Goal: Communication & Community: Answer question/provide support

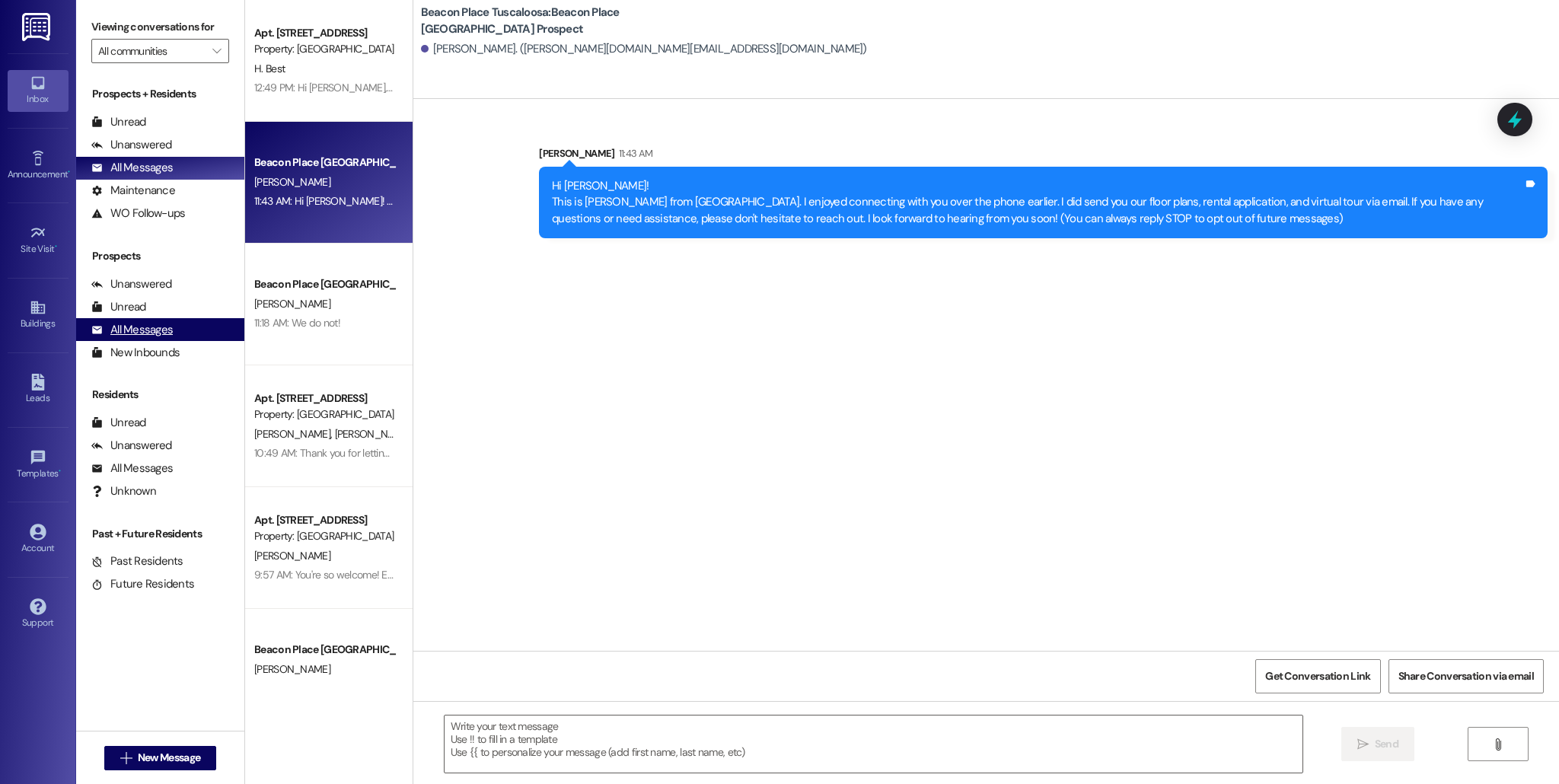
click at [147, 325] on div "All Messages" at bounding box center [132, 330] width 81 height 16
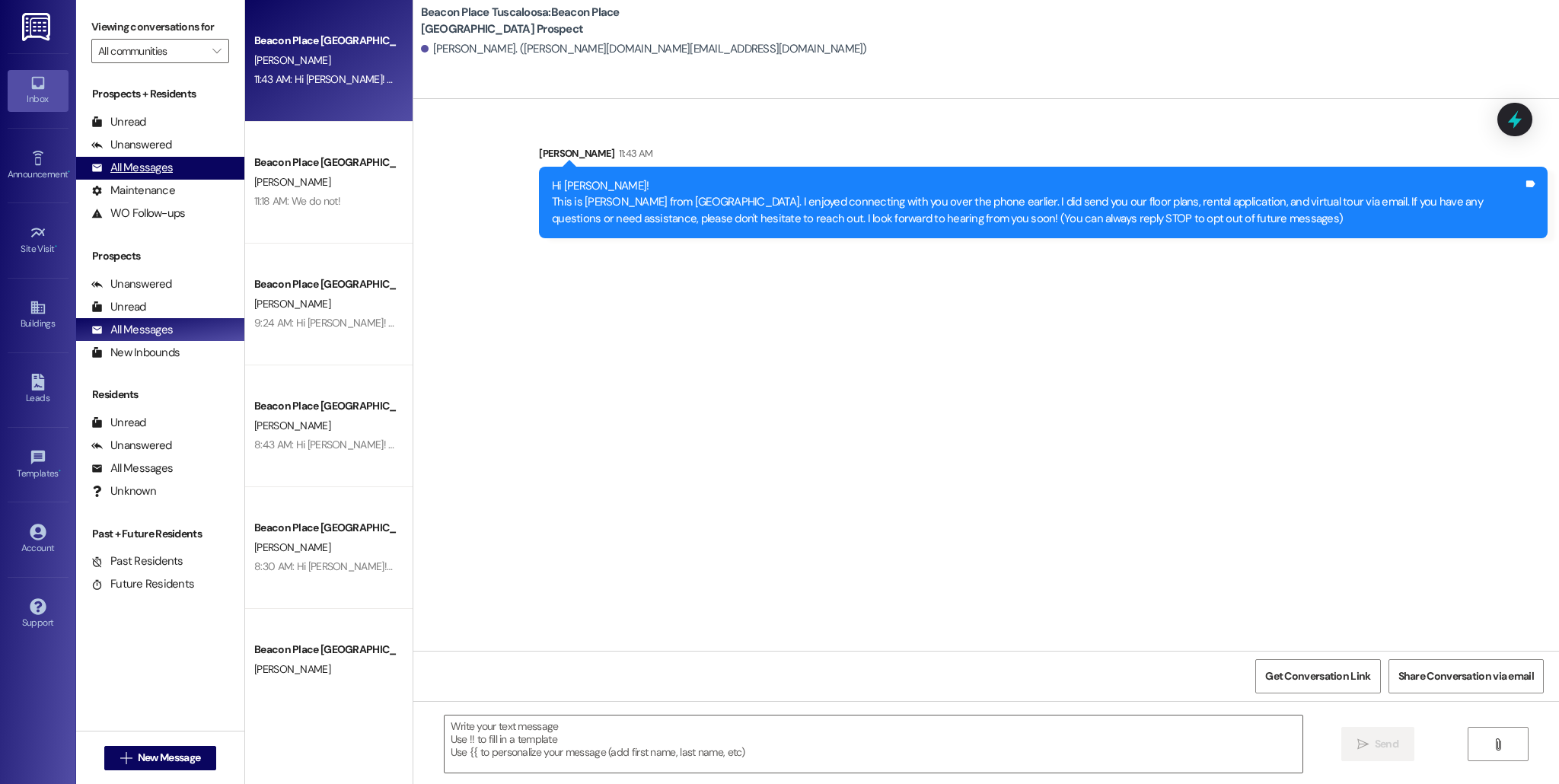
click at [157, 177] on div "All Messages (undefined)" at bounding box center [160, 168] width 168 height 23
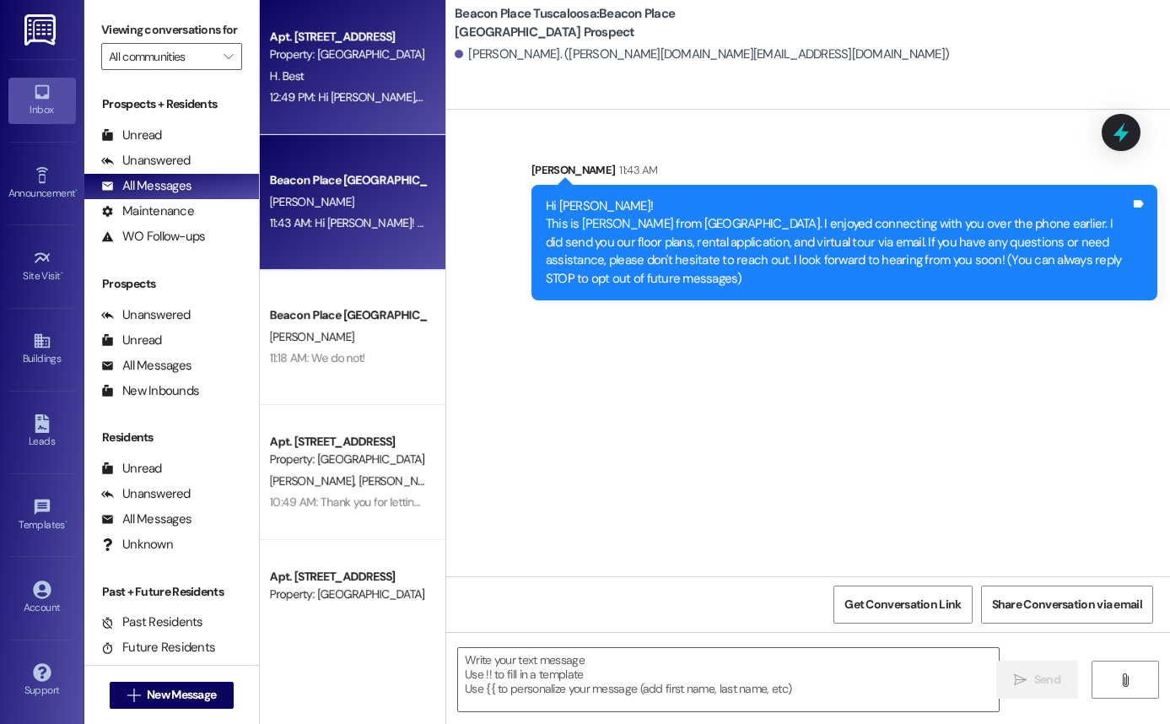
click at [310, 42] on div "Apt. [STREET_ADDRESS]" at bounding box center [348, 37] width 156 height 18
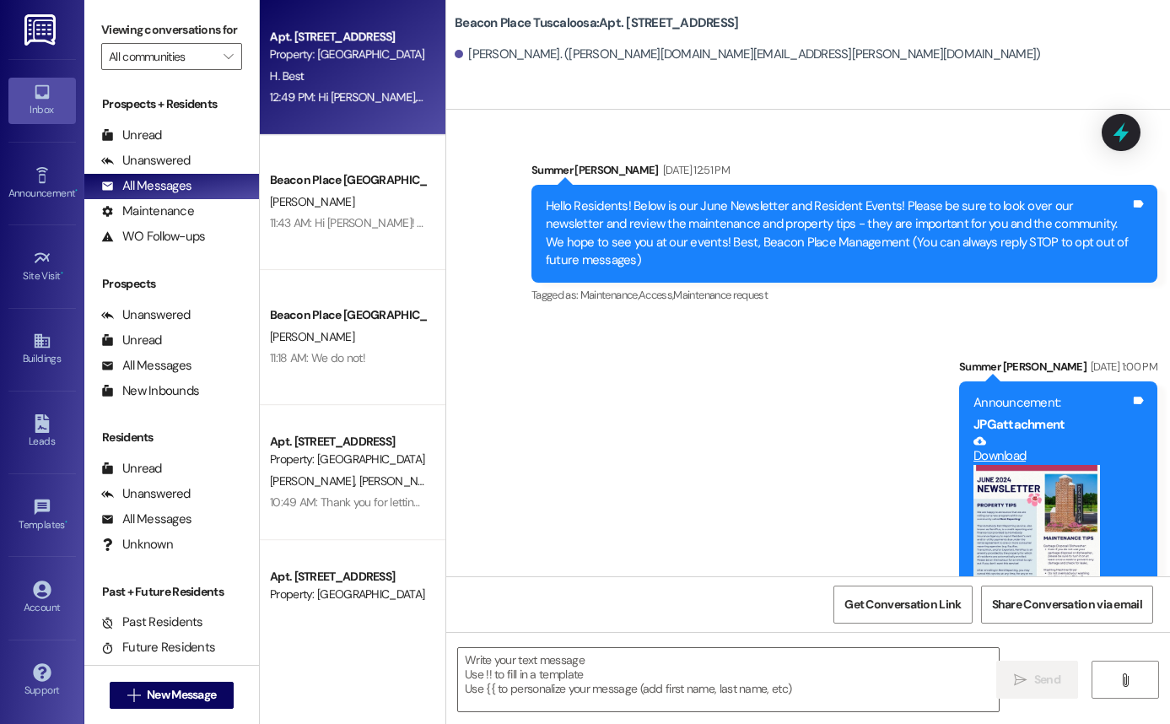
scroll to position [15996, 0]
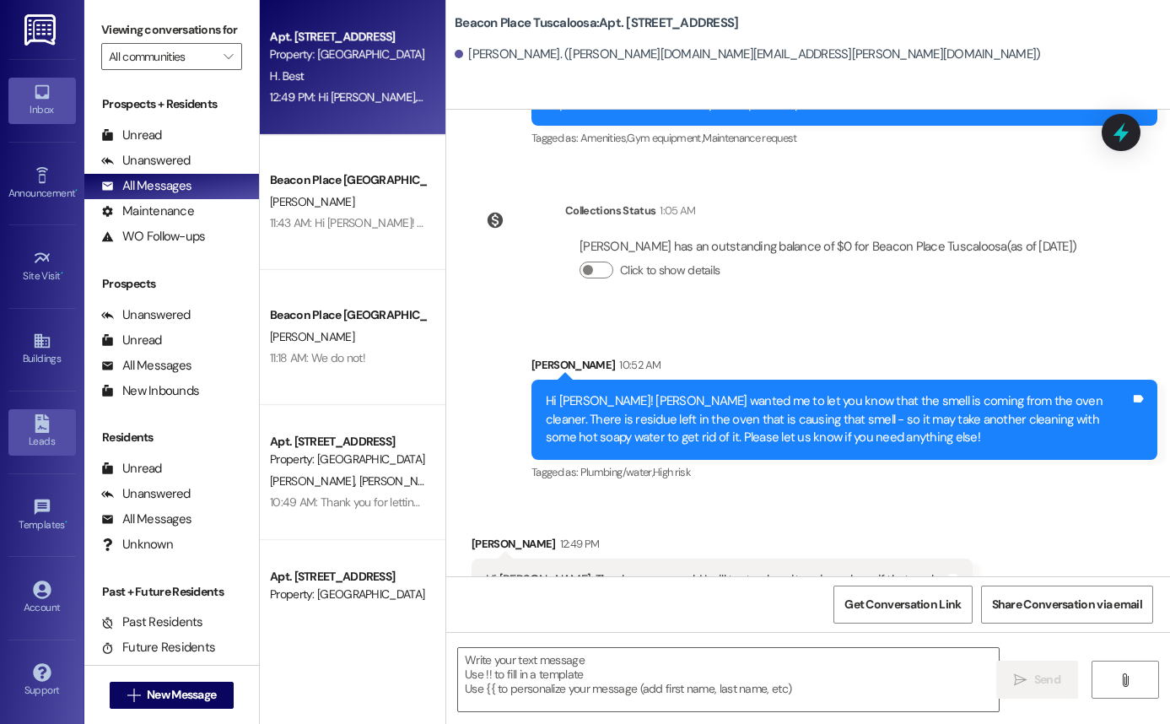
click at [40, 438] on div "Leads" at bounding box center [42, 441] width 84 height 17
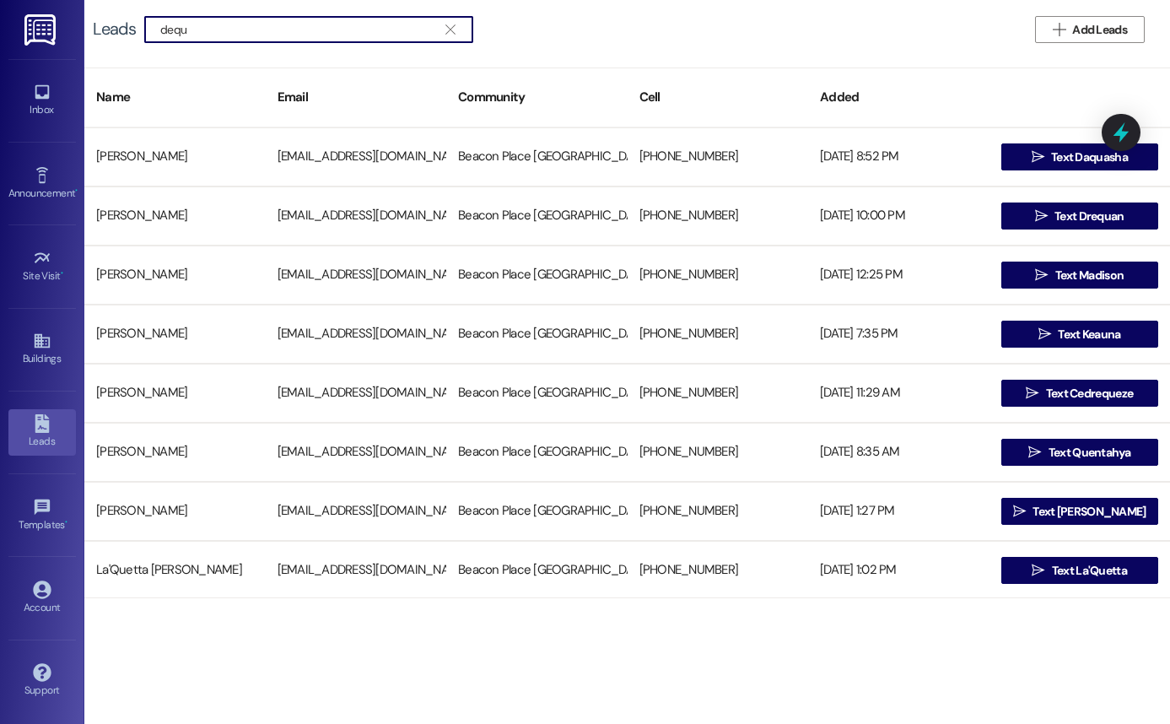
type input "dequ"
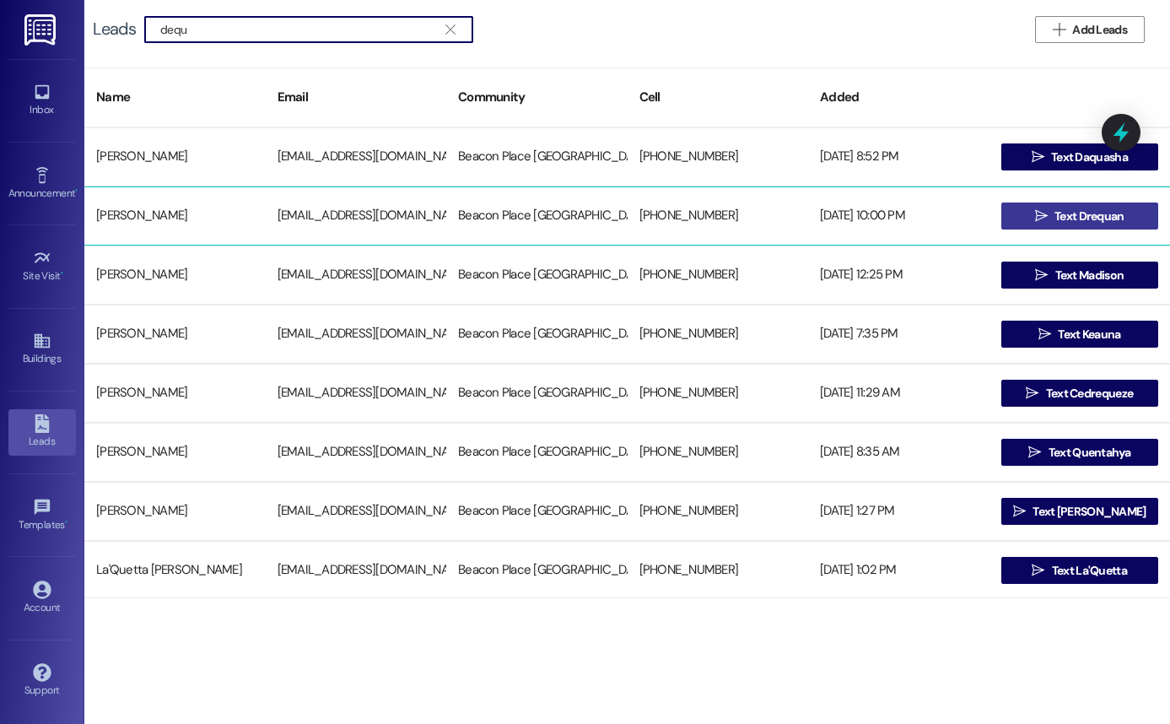
click at [1051, 207] on span "Text Drequan" at bounding box center [1089, 216] width 77 height 18
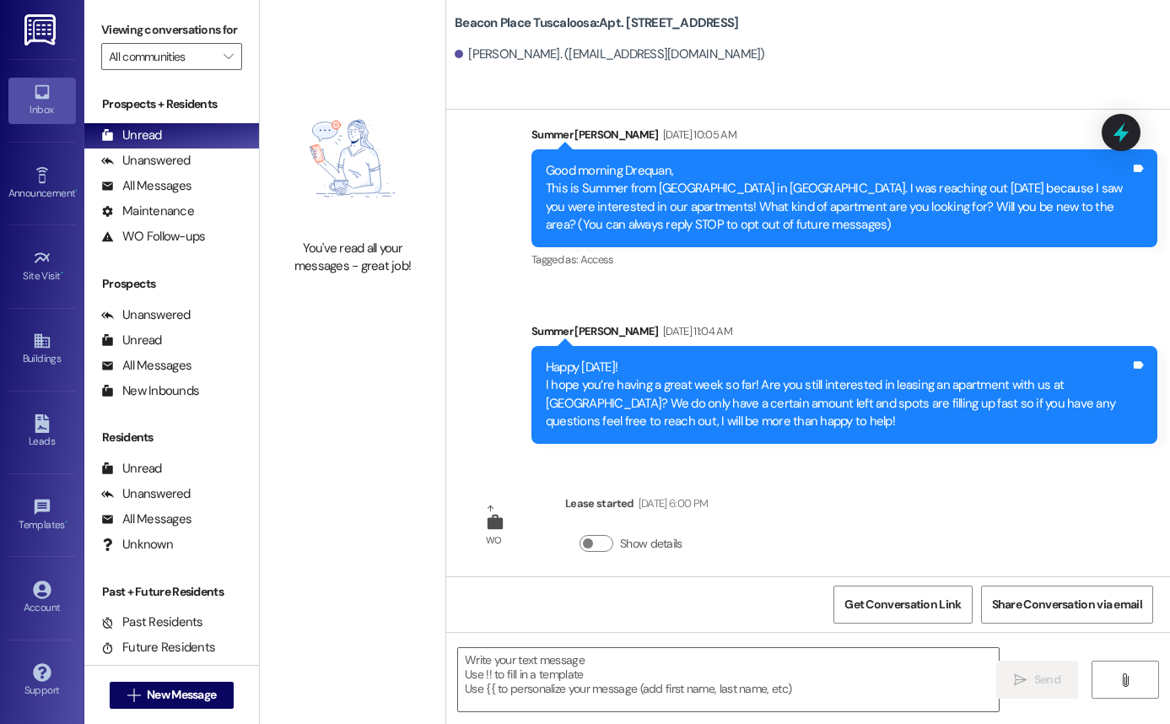
scroll to position [49, 0]
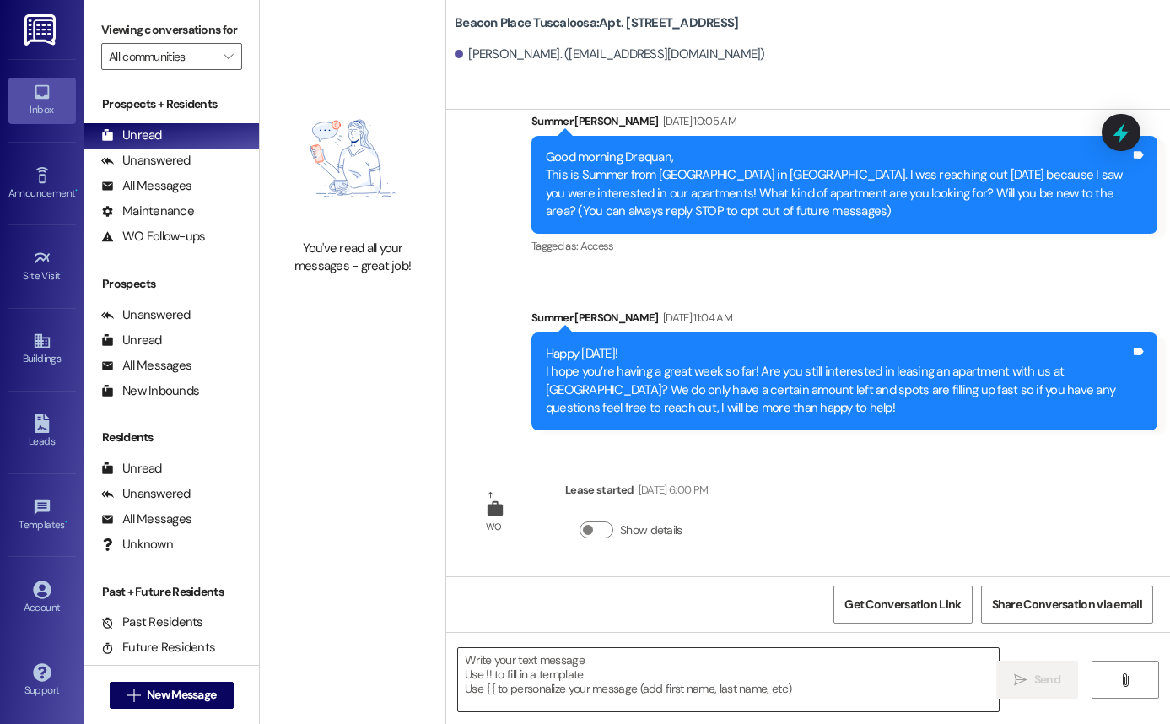
click at [610, 678] on textarea at bounding box center [728, 679] width 541 height 63
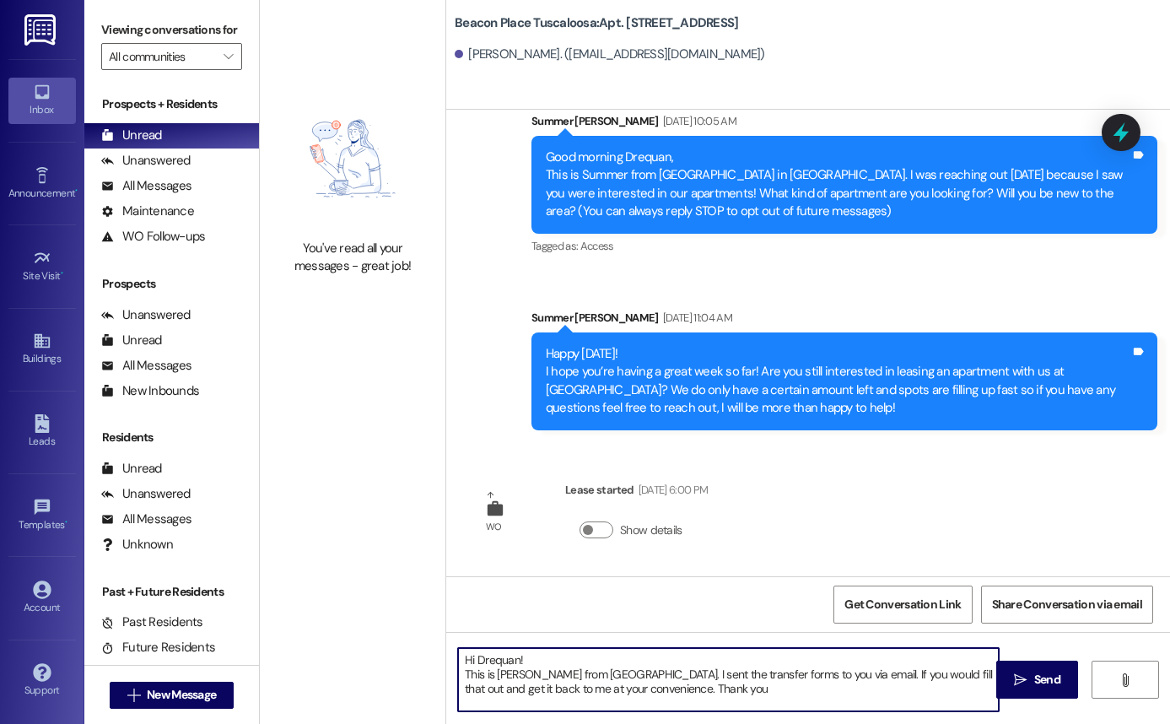
type textarea "Hi Drequan! This is [PERSON_NAME] from [GEOGRAPHIC_DATA]. I sent the transfer f…"
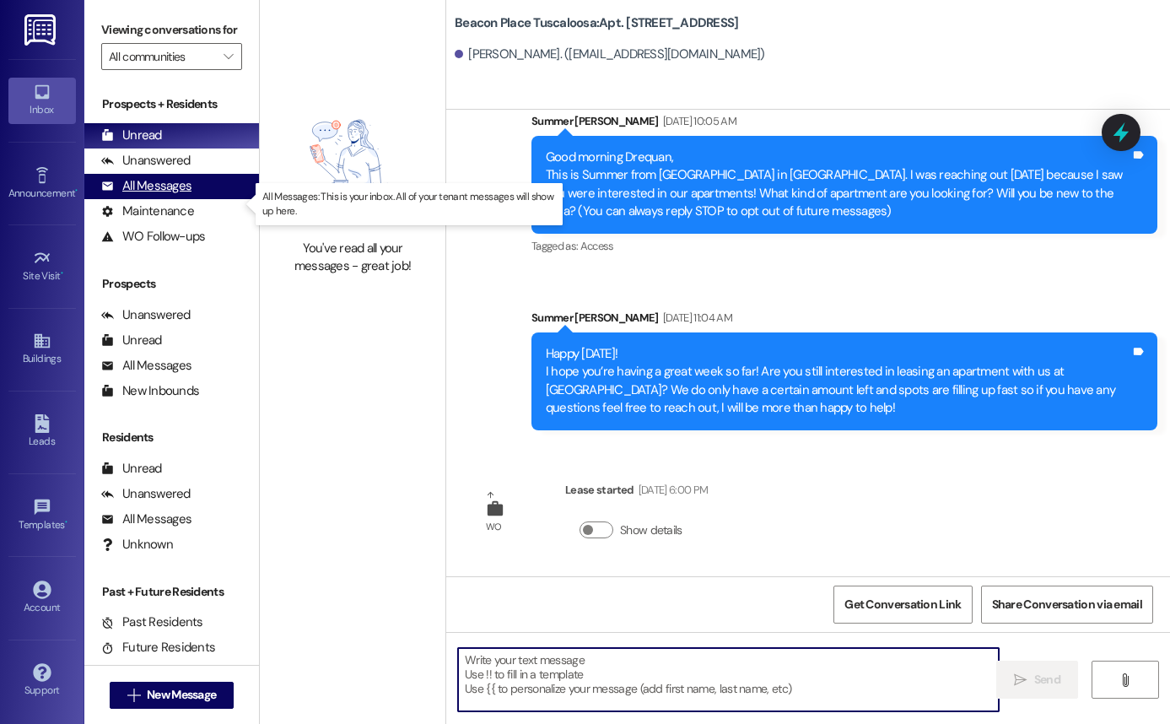
click at [163, 195] on div "All Messages" at bounding box center [146, 186] width 90 height 18
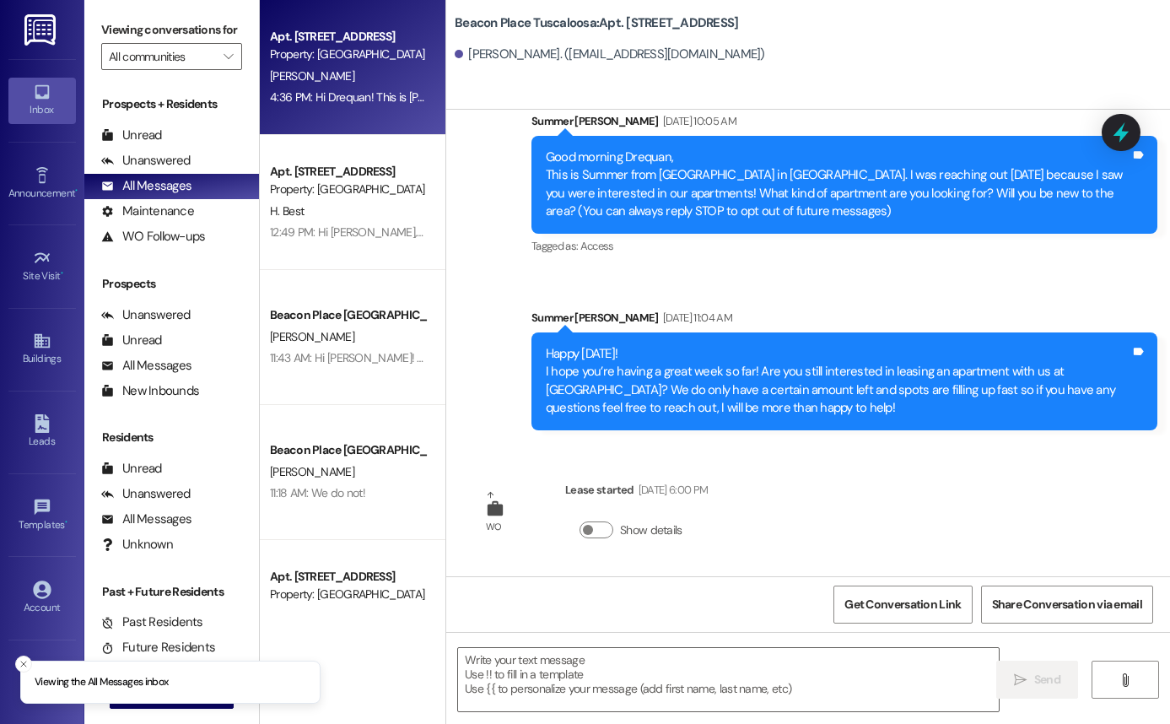
click at [350, 45] on div "Apt. [STREET_ADDRESS]" at bounding box center [348, 37] width 156 height 18
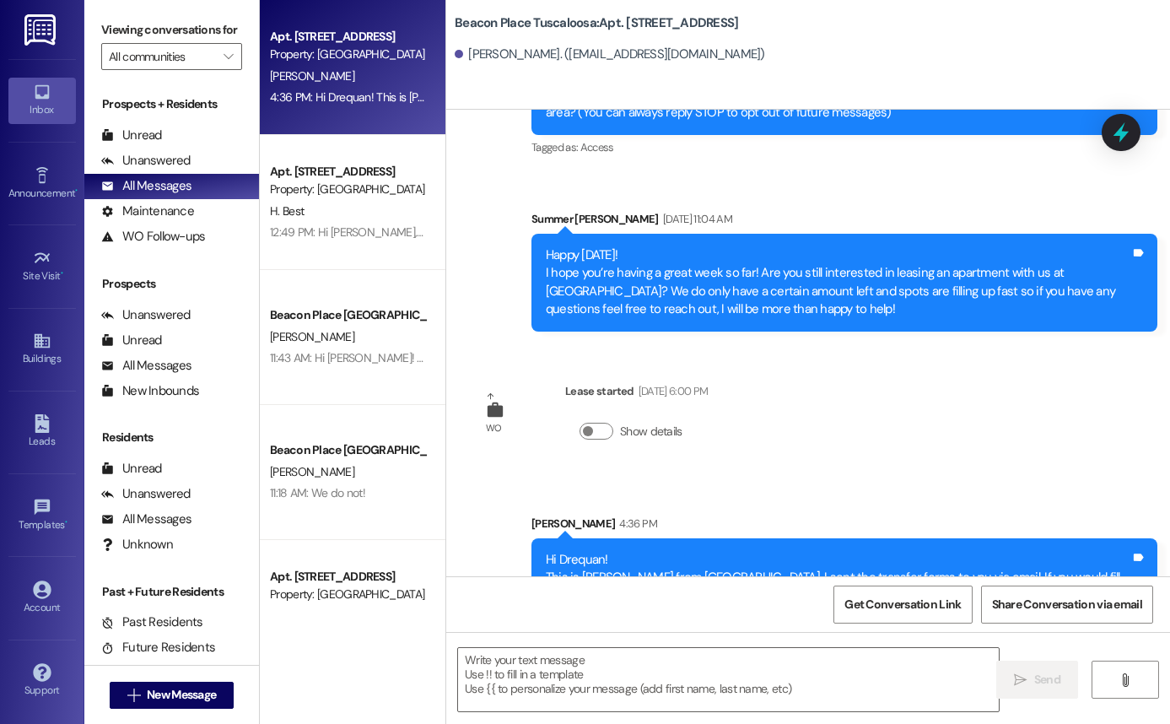
scroll to position [202, 0]
